Goal: Find specific page/section: Find specific page/section

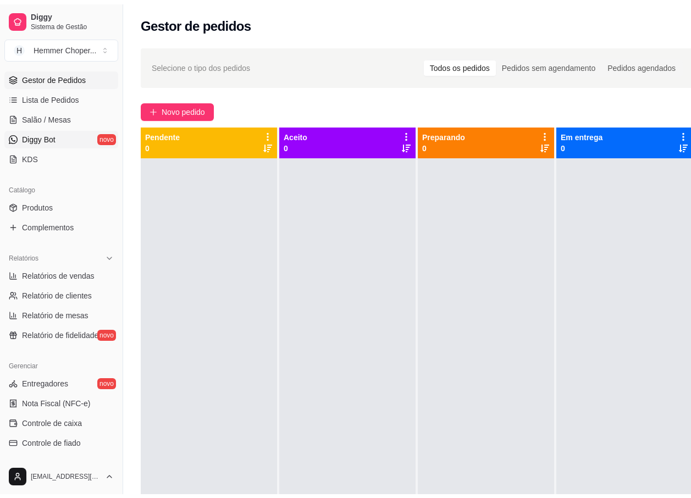
scroll to position [183, 0]
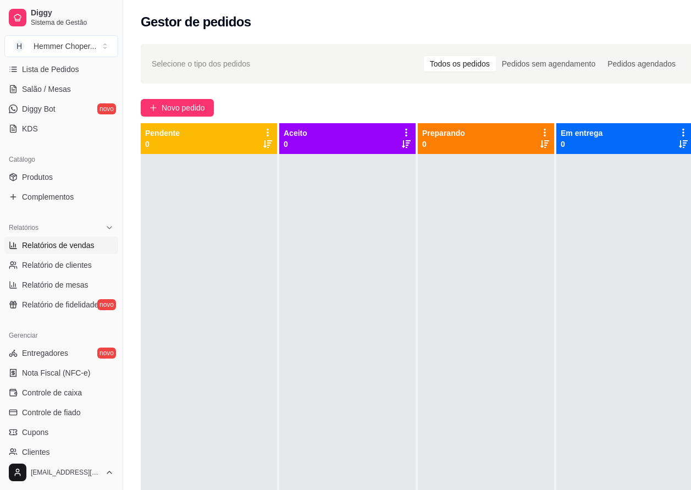
click at [68, 245] on span "Relatórios de vendas" at bounding box center [58, 245] width 73 height 11
select select "ALL"
select select "0"
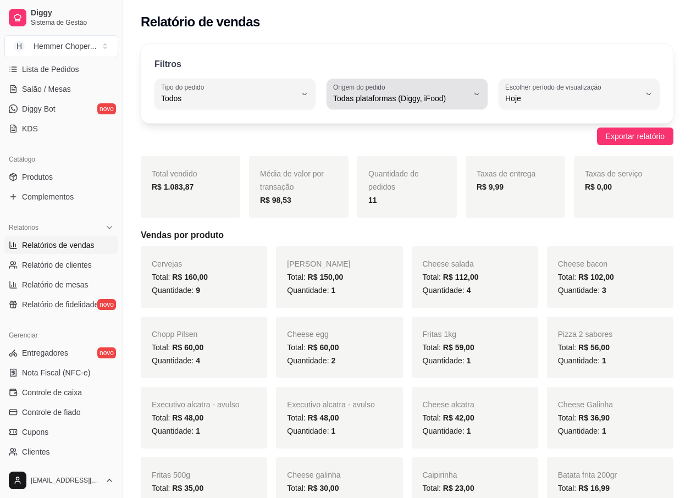
click at [367, 95] on span "Todas plataformas (Diggy, iFood)" at bounding box center [400, 98] width 135 height 11
click at [347, 160] on span "iFood" at bounding box center [401, 161] width 127 height 10
type input "IFOOD"
select select "IFOOD"
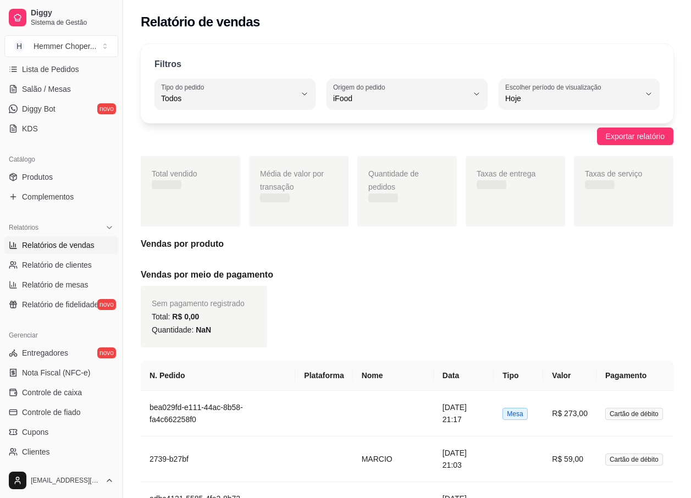
scroll to position [10, 0]
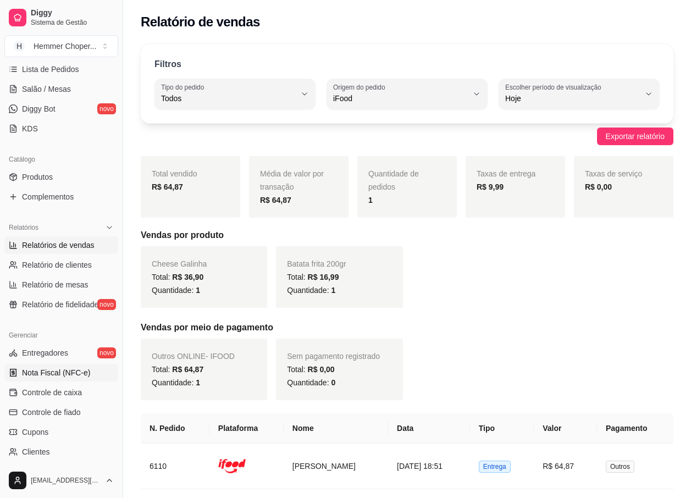
click at [60, 372] on span "Nota Fiscal (NFC-e)" at bounding box center [56, 372] width 68 height 11
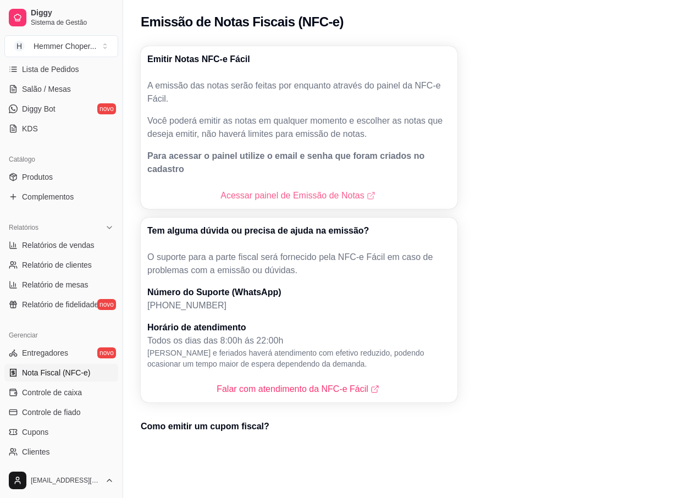
click at [324, 189] on link "Acessar painel de Emissão de Notas" at bounding box center [298, 195] width 157 height 13
